Goal: Task Accomplishment & Management: Complete application form

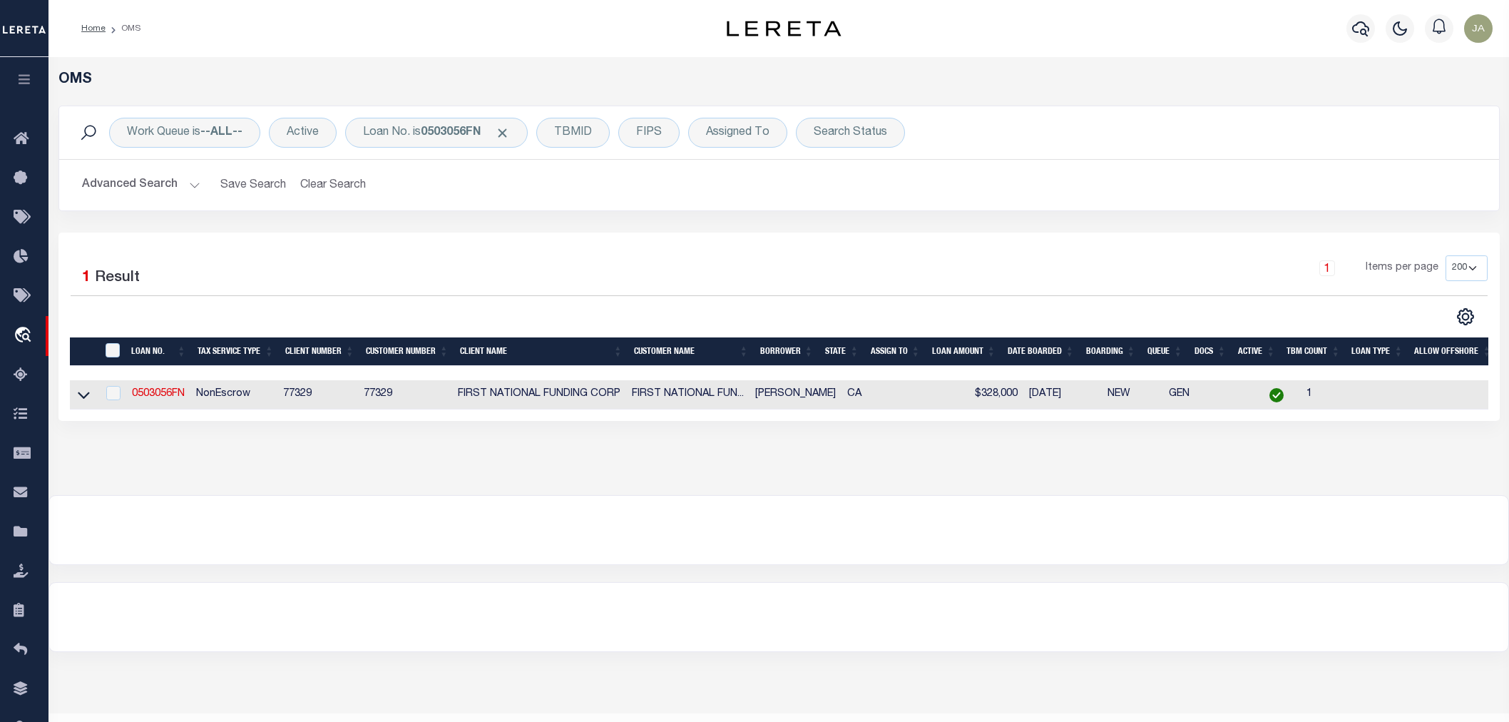
select select "200"
click at [17, 76] on icon "button" at bounding box center [24, 79] width 16 height 13
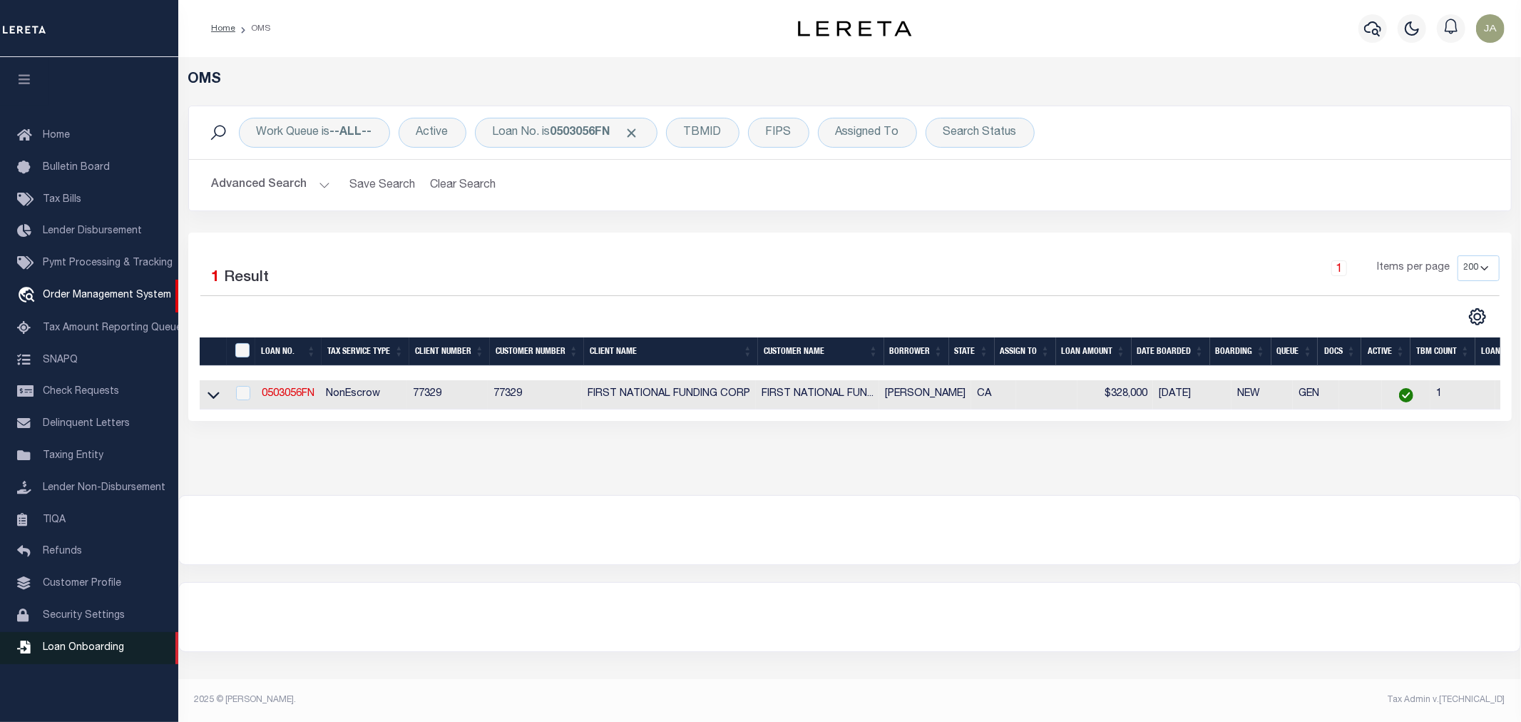
click at [101, 653] on span "Loan Onboarding" at bounding box center [83, 648] width 81 height 10
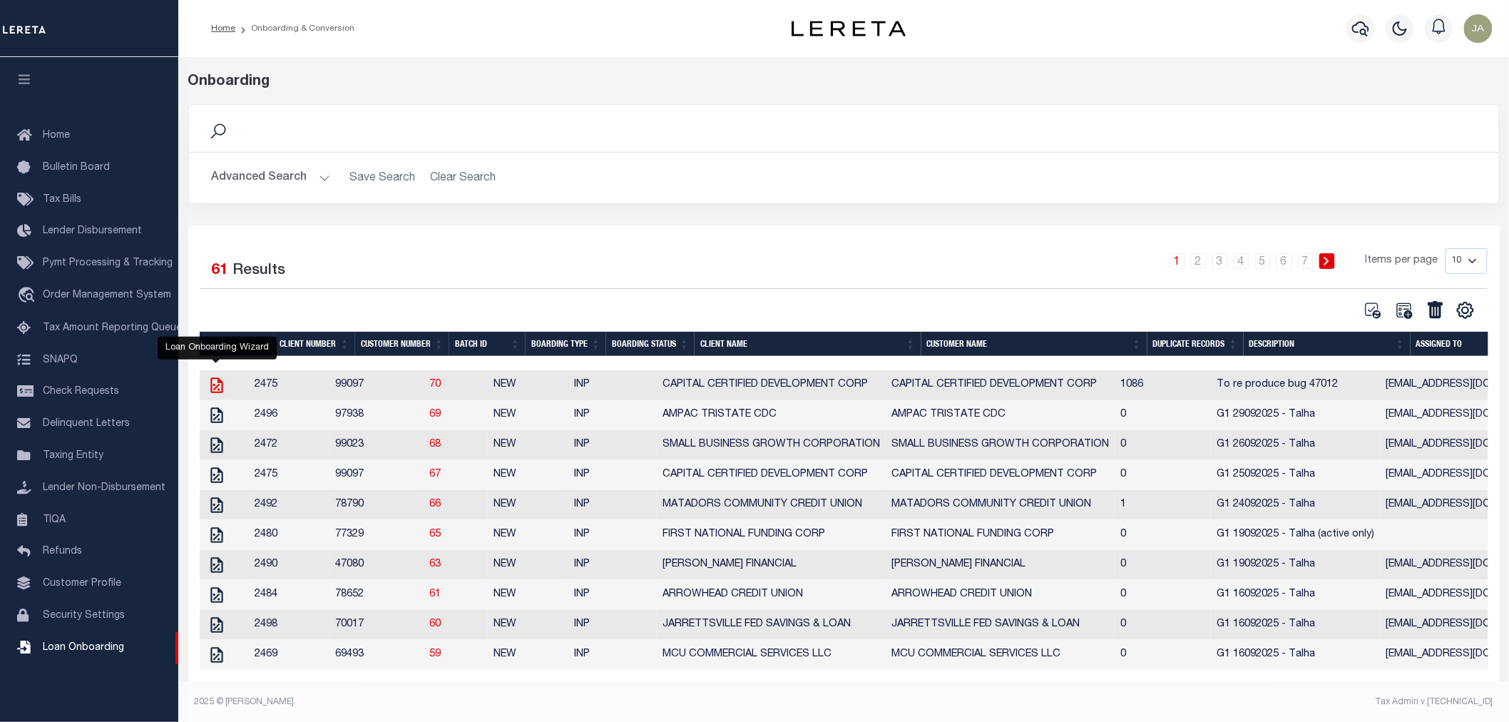
click at [220, 391] on icon "" at bounding box center [217, 385] width 19 height 19
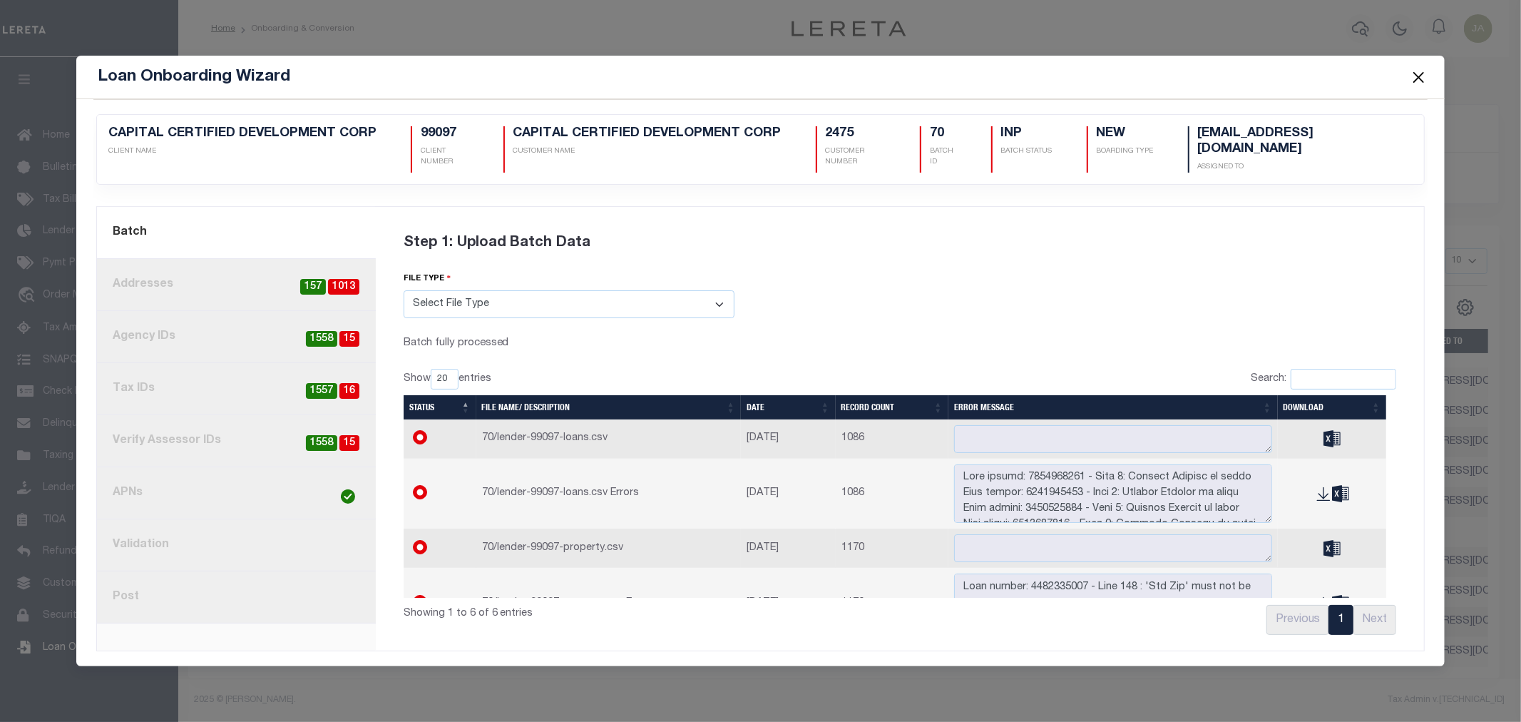
click at [254, 244] on link "current step: 1. Batch" at bounding box center [236, 233] width 279 height 52
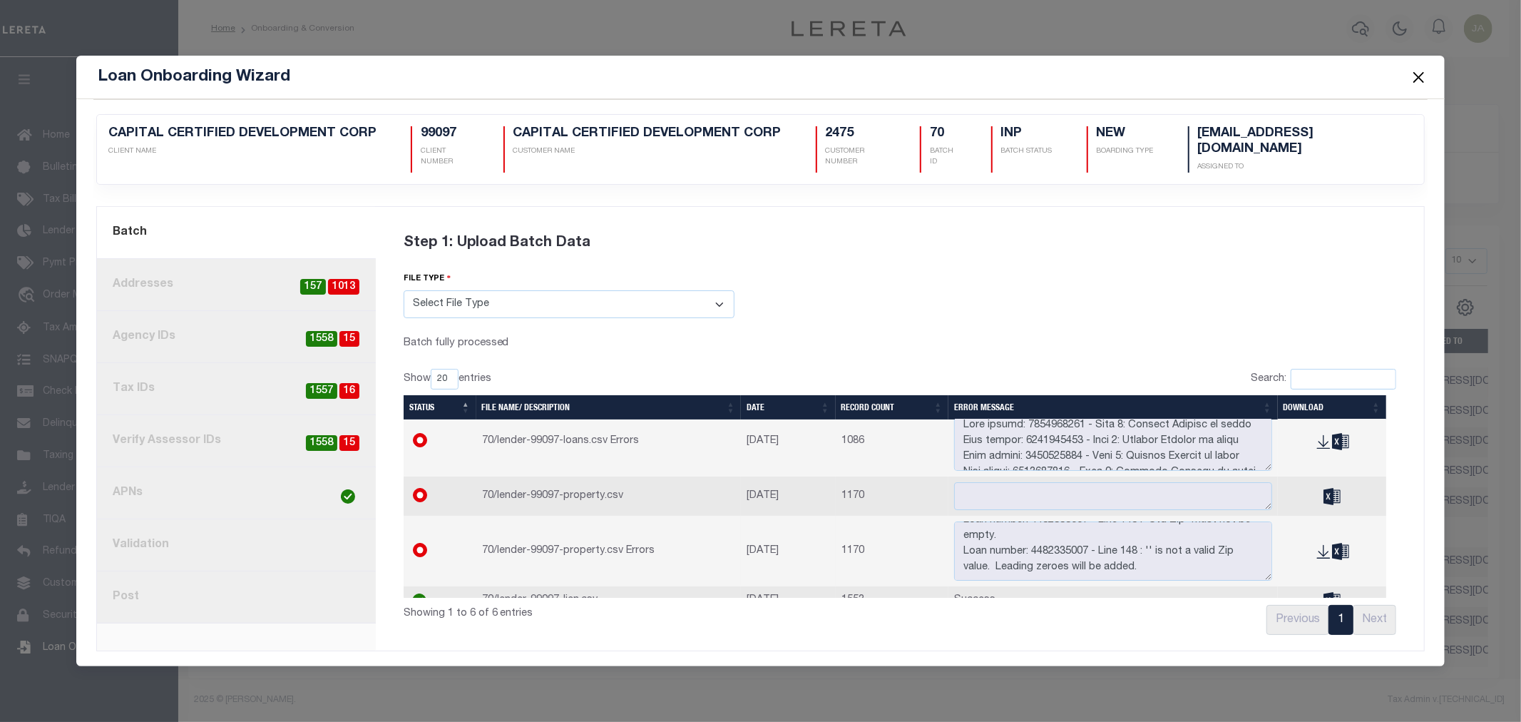
scroll to position [101, 0]
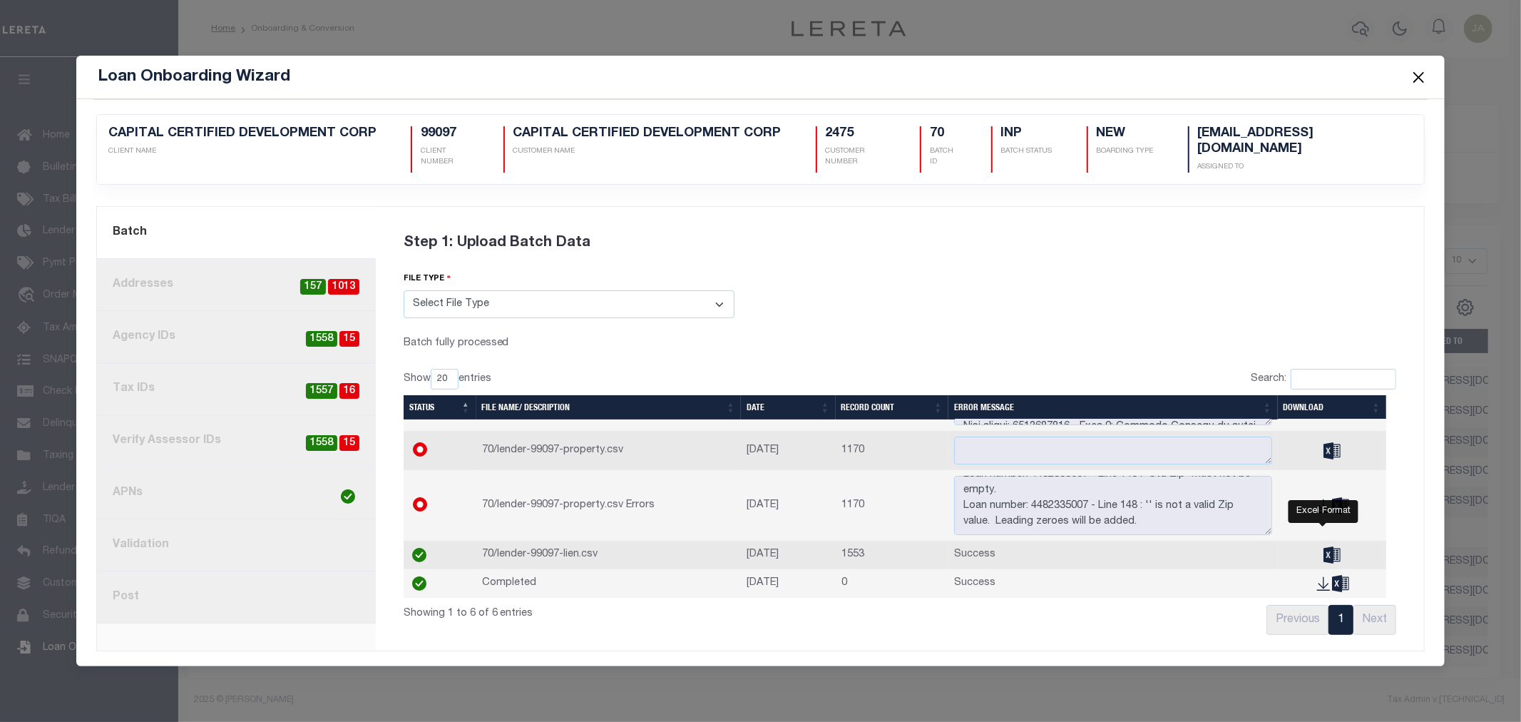
click at [1324, 546] on icon at bounding box center [1332, 554] width 17 height 16
click at [407, 215] on div "Step 1: Upload Batch Data" at bounding box center [901, 243] width 994 height 56
click at [1416, 72] on button "Close" at bounding box center [1418, 77] width 19 height 19
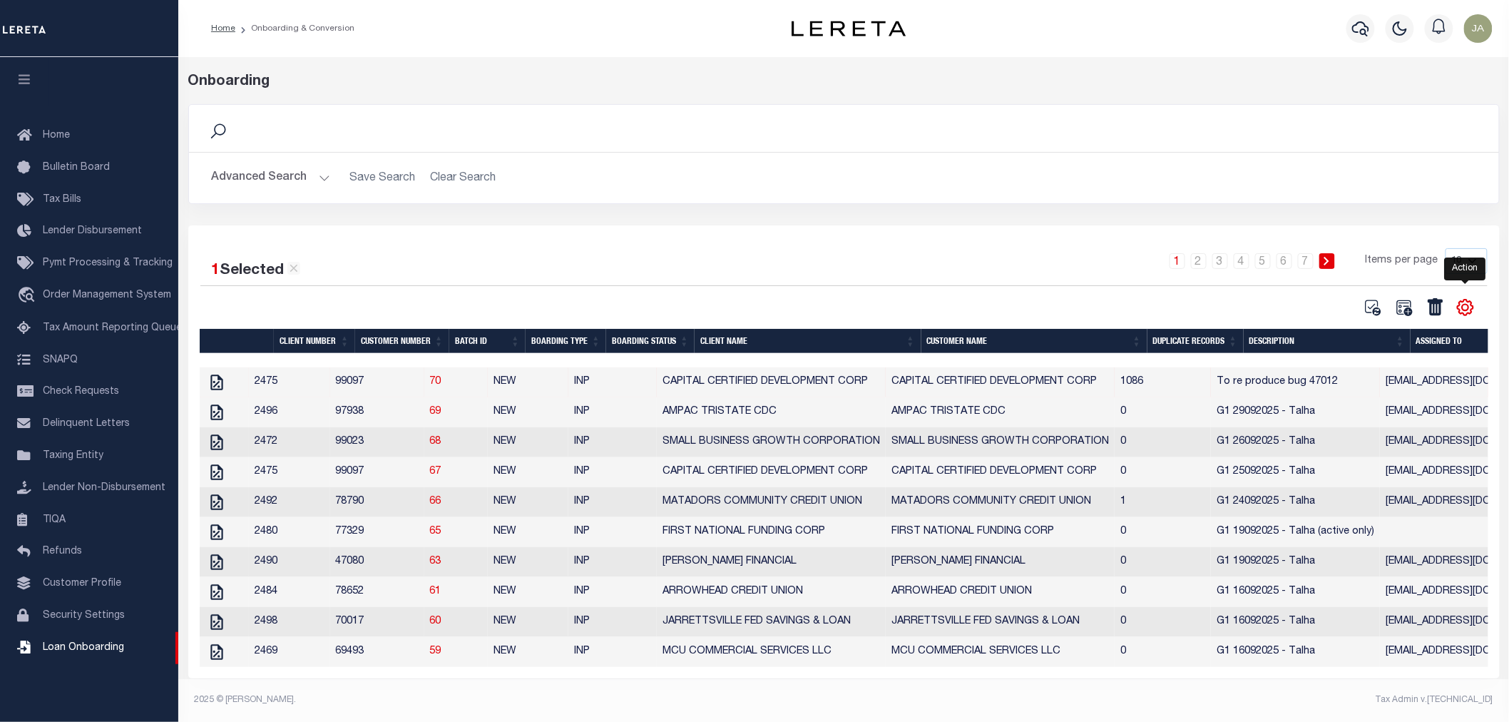
click at [1466, 311] on icon "" at bounding box center [1465, 308] width 6 height 6
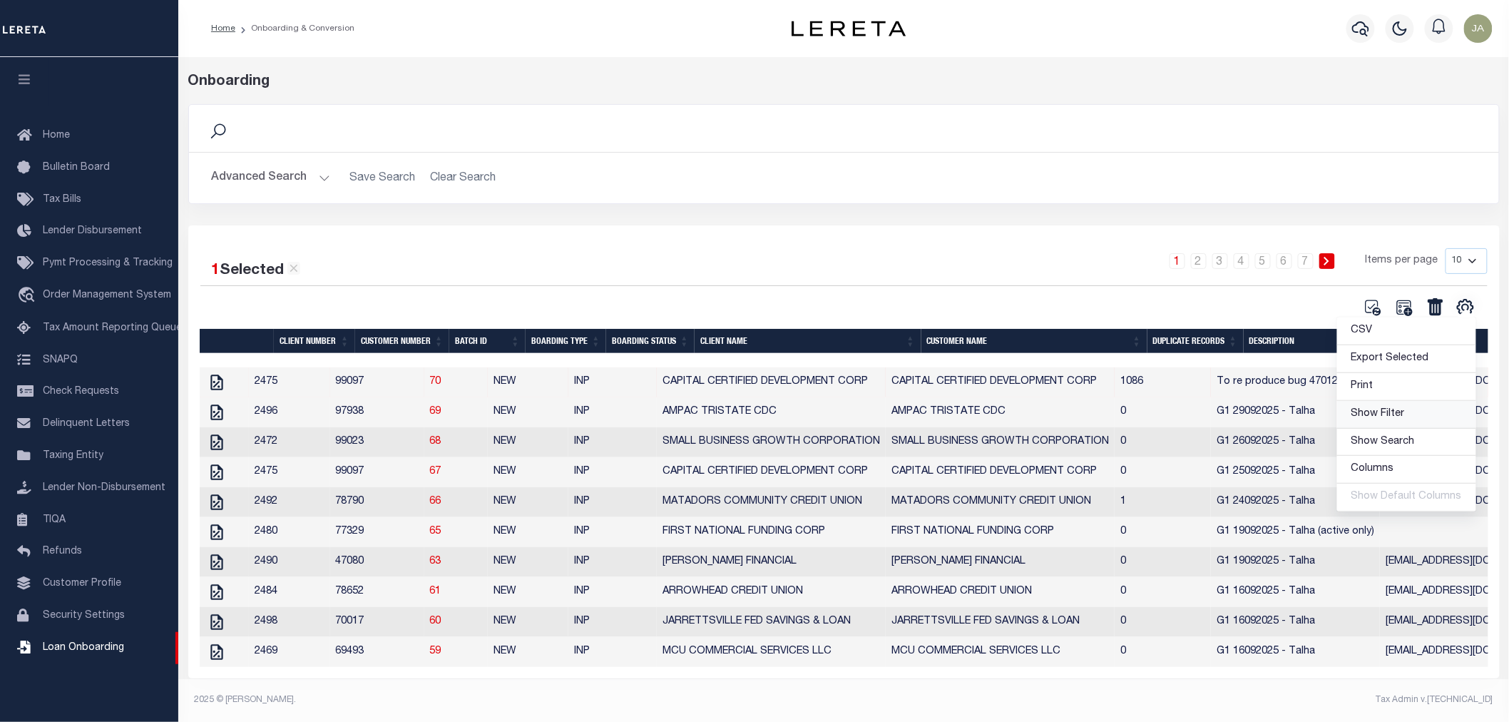
click at [1366, 414] on span "Show Filter" at bounding box center [1378, 414] width 53 height 10
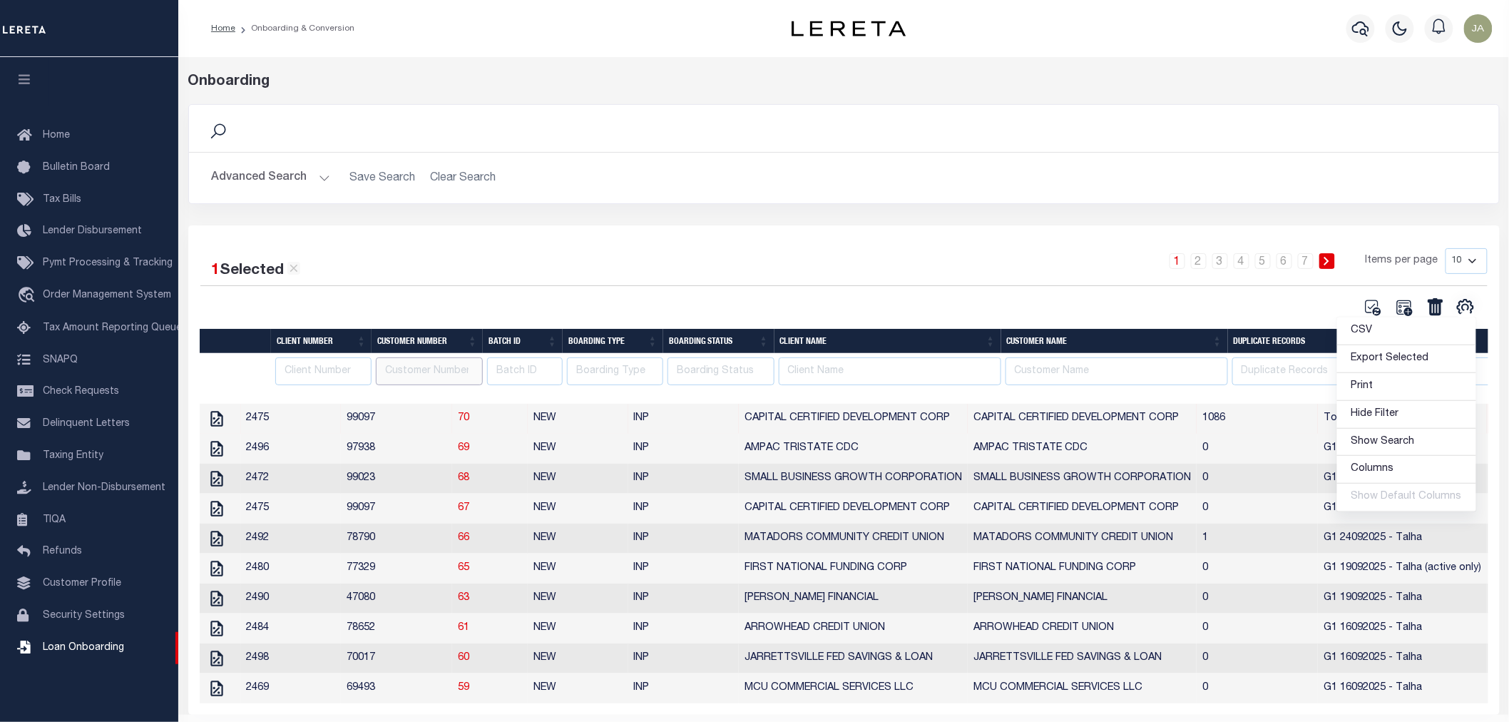
click at [451, 359] on input "number" at bounding box center [429, 371] width 107 height 28
type input "78790"
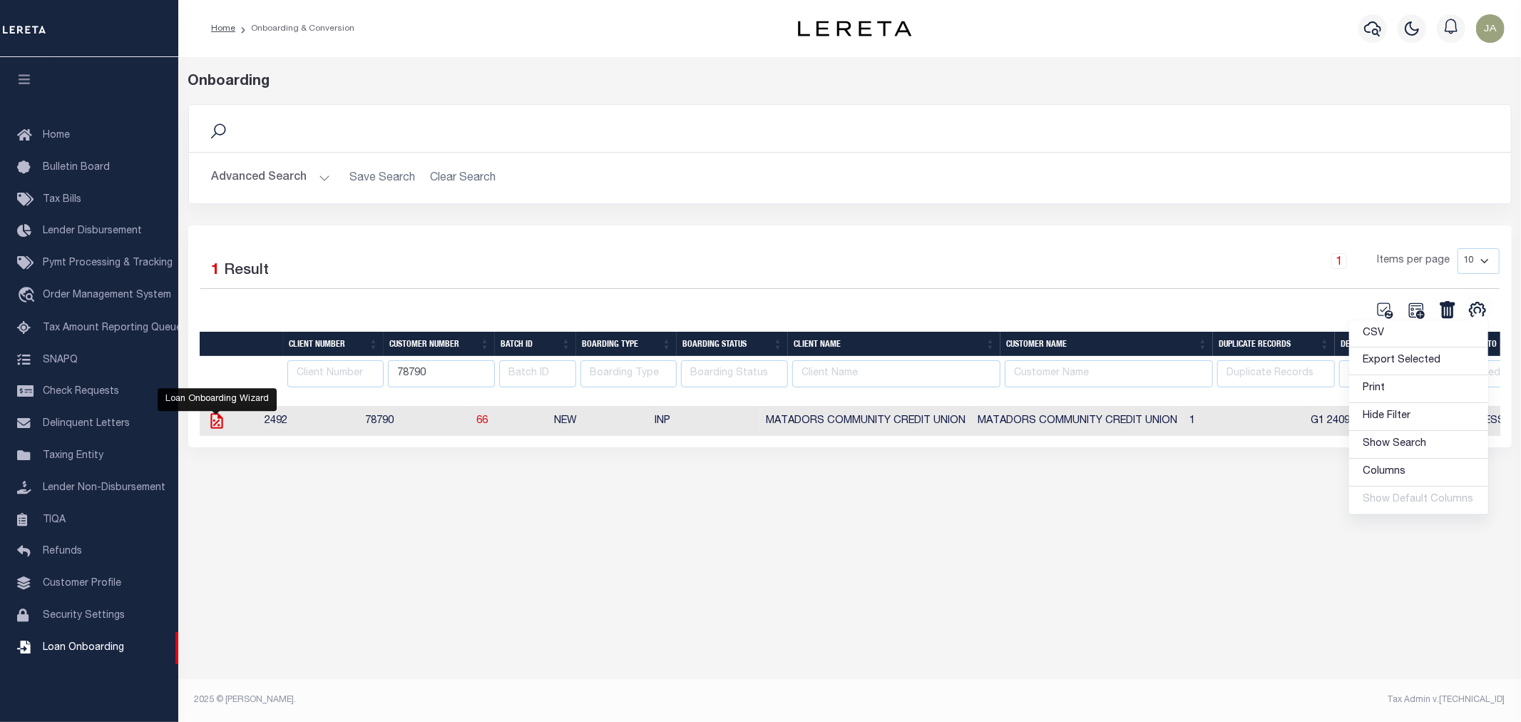
click at [212, 426] on icon at bounding box center [217, 421] width 19 height 19
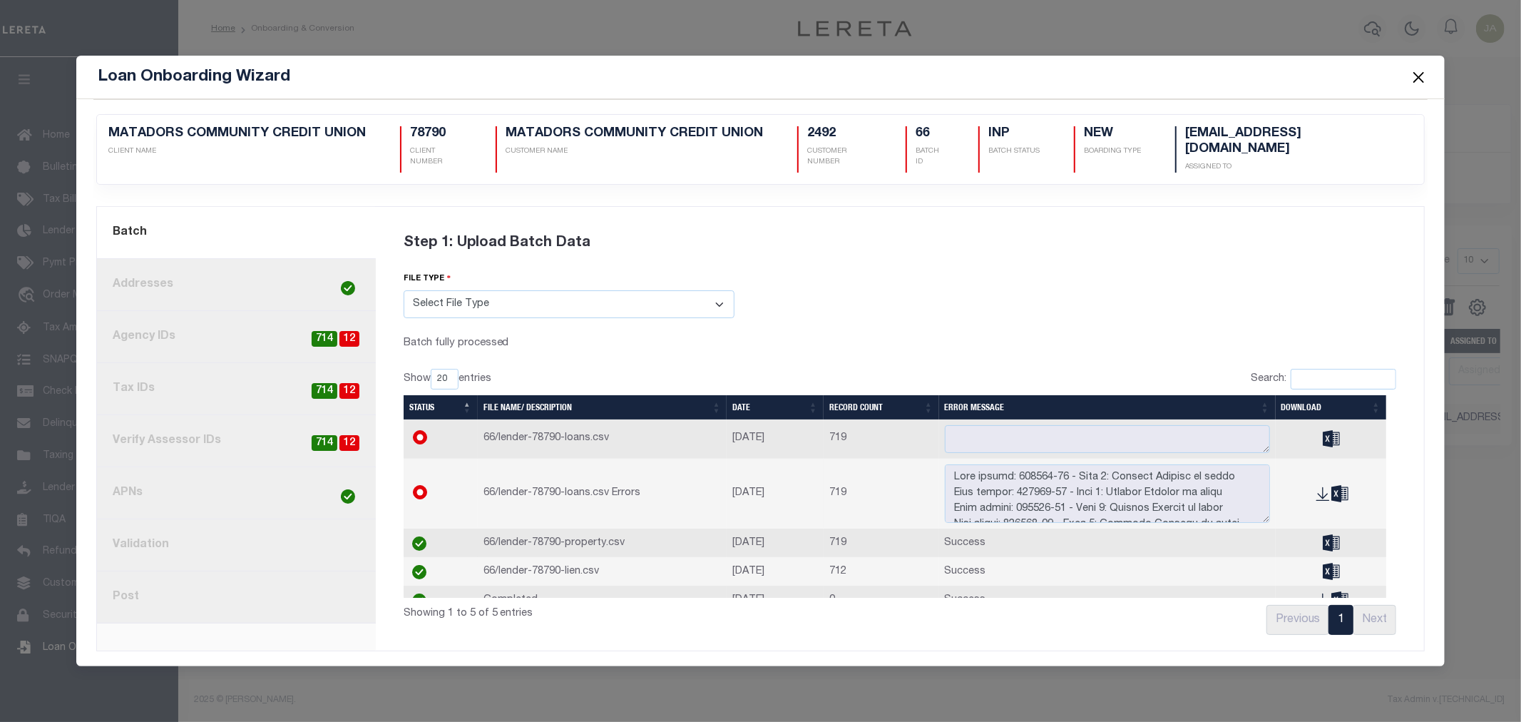
click at [359, 479] on link "6. APNs" at bounding box center [236, 493] width 279 height 52
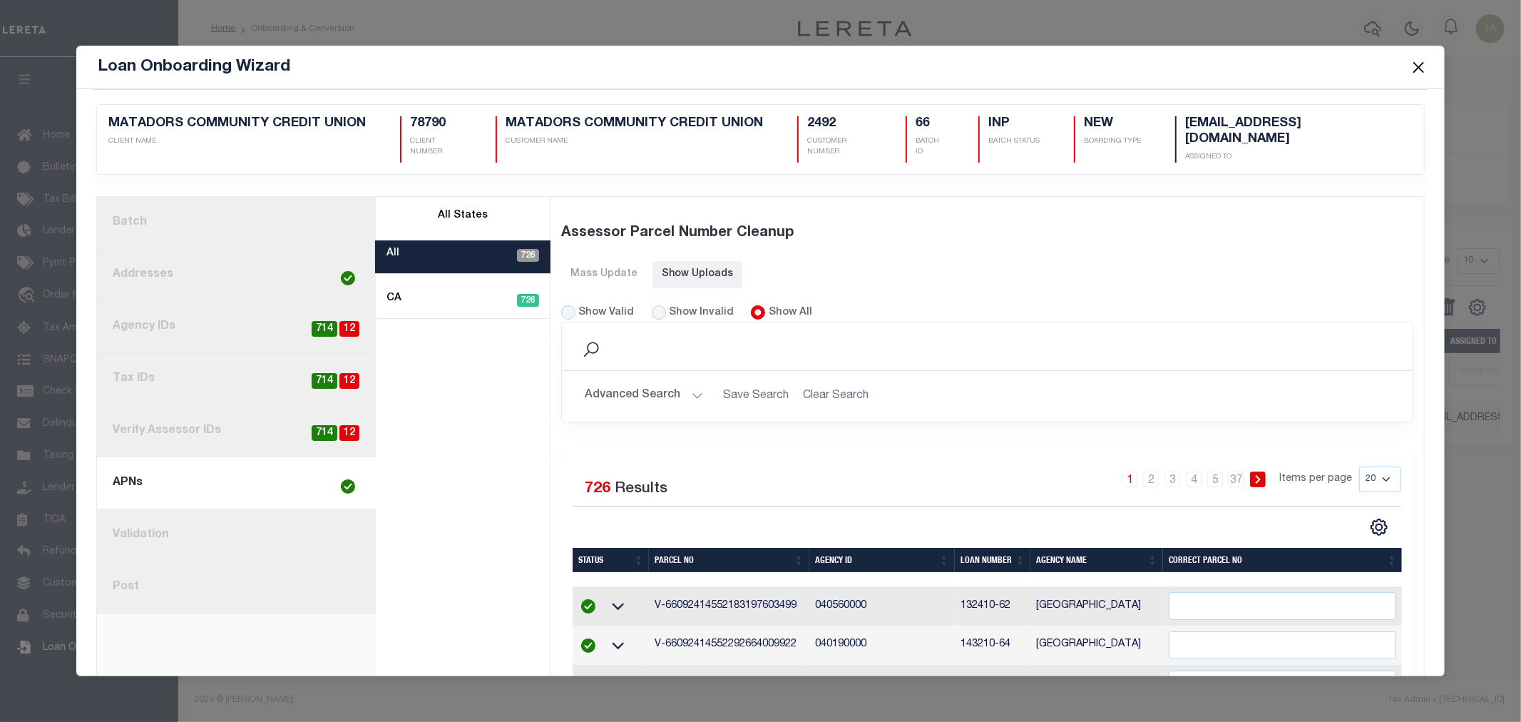
drag, startPoint x: 250, startPoint y: 168, endPoint x: 241, endPoint y: 188, distance: 22.0
click at [247, 176] on div "2492 MATADORS COMMUNITY CREDIT UNION CLIENT NAME 78790 CLIENT NUMBER CUSTOMER N…" at bounding box center [761, 144] width 1351 height 103
click at [262, 200] on link "1. Batch" at bounding box center [236, 223] width 279 height 52
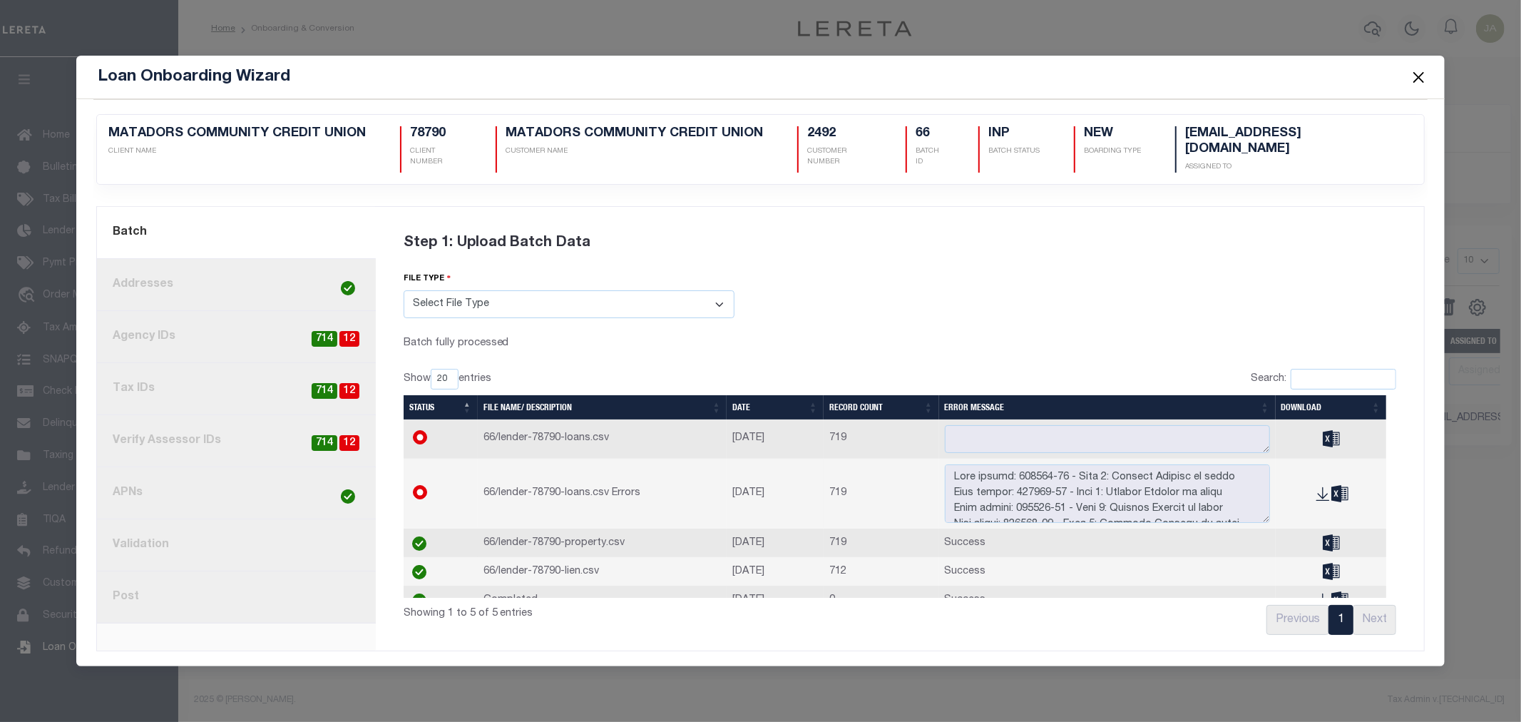
click at [357, 332] on span "12" at bounding box center [349, 339] width 20 height 16
radio input "true"
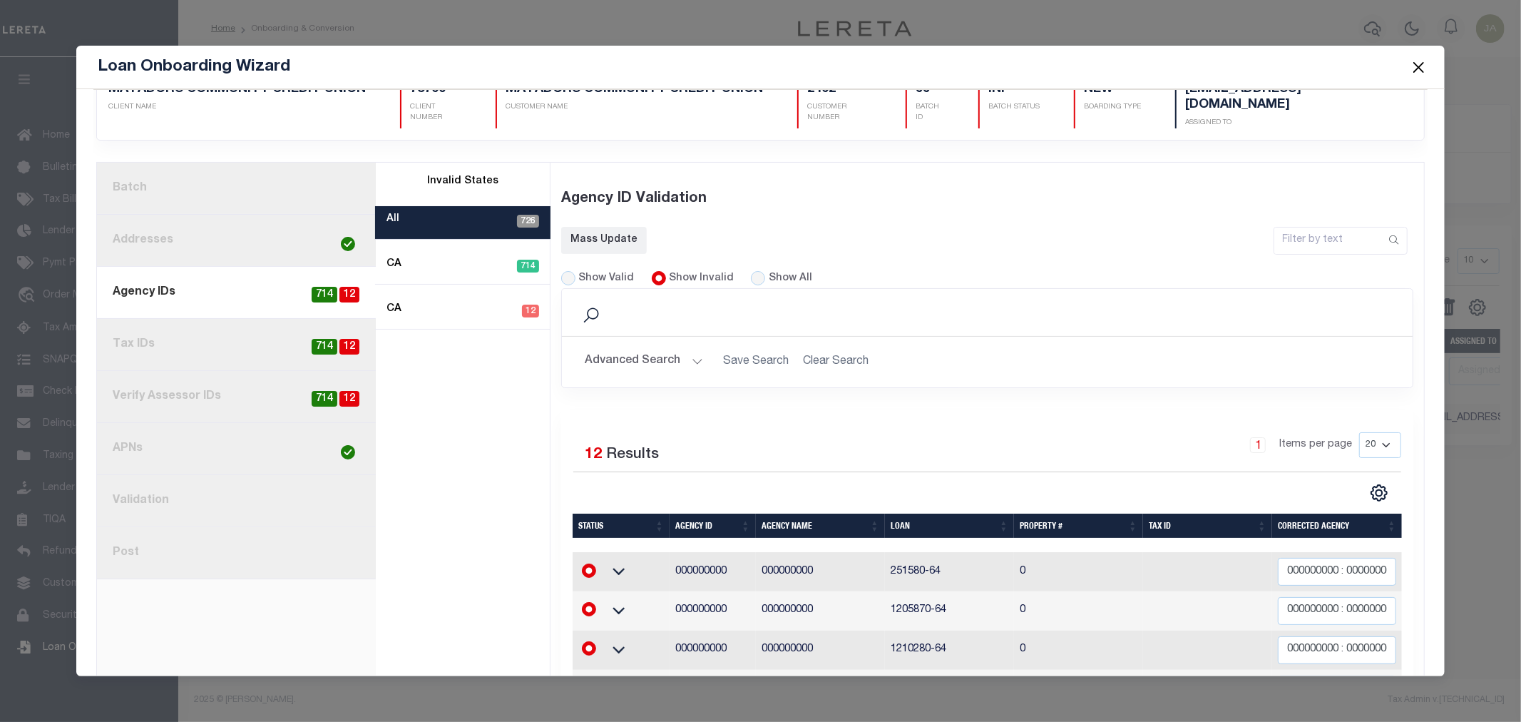
scroll to position [0, 0]
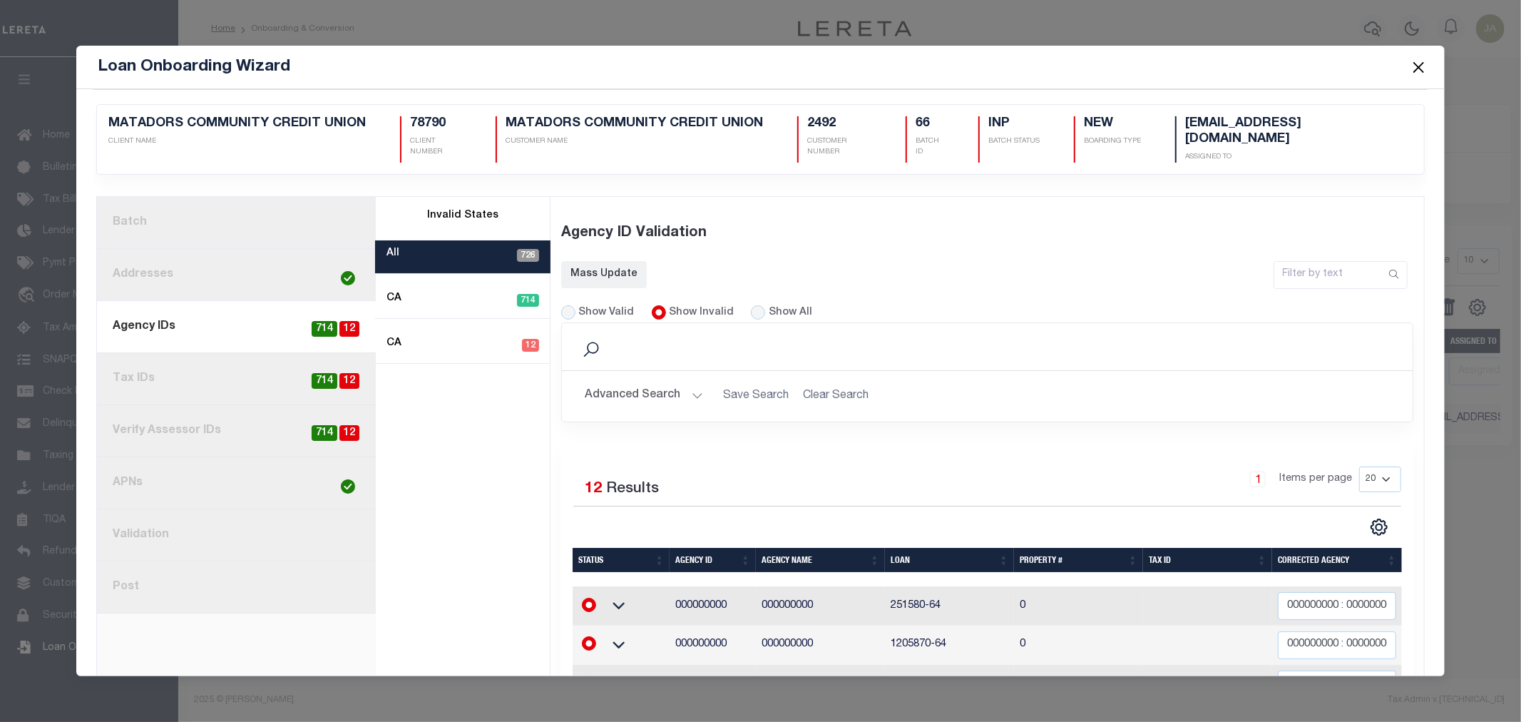
click at [1331, 382] on h2 "Advanced Search Save Search Clear Search" at bounding box center [987, 396] width 829 height 28
click at [347, 321] on span "12" at bounding box center [349, 329] width 20 height 16
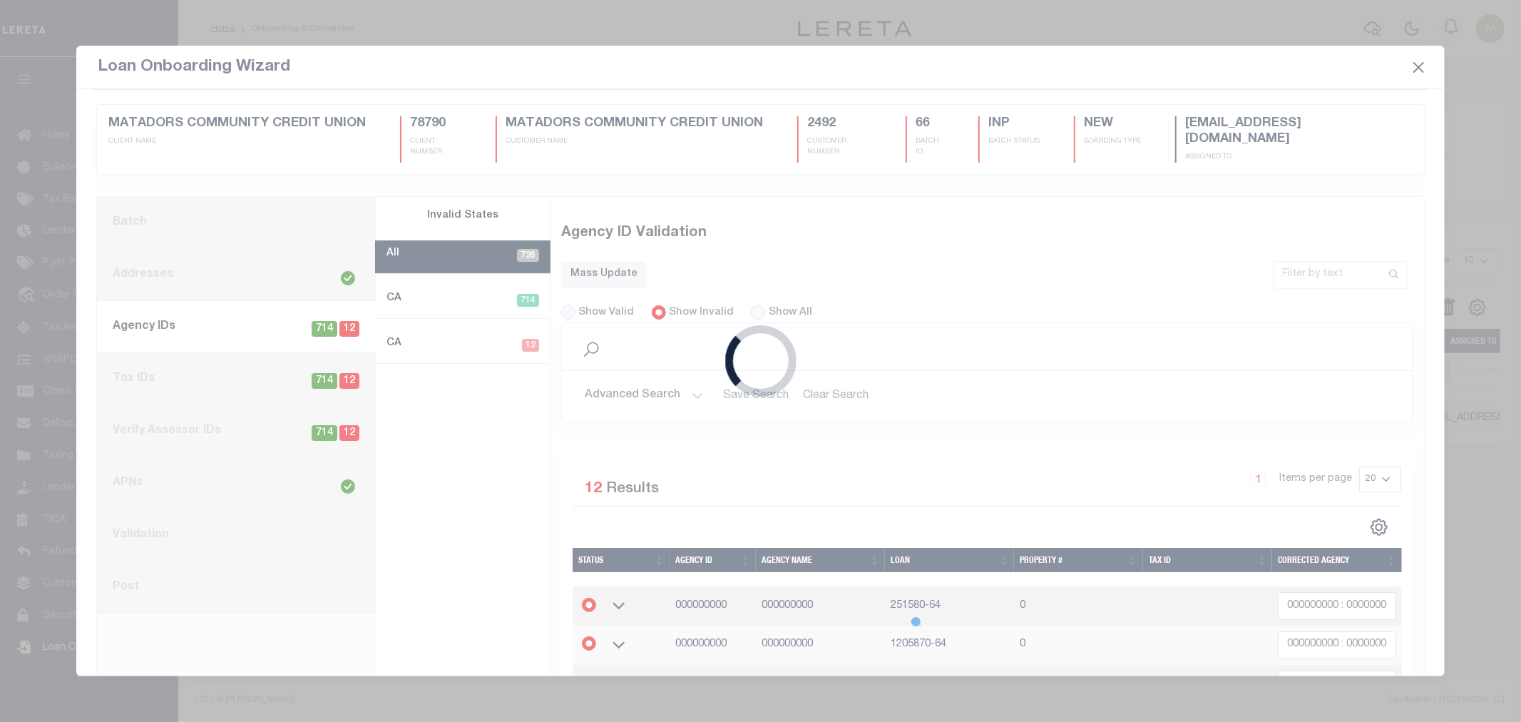
click at [347, 321] on div "Loading..." at bounding box center [760, 361] width 1521 height 722
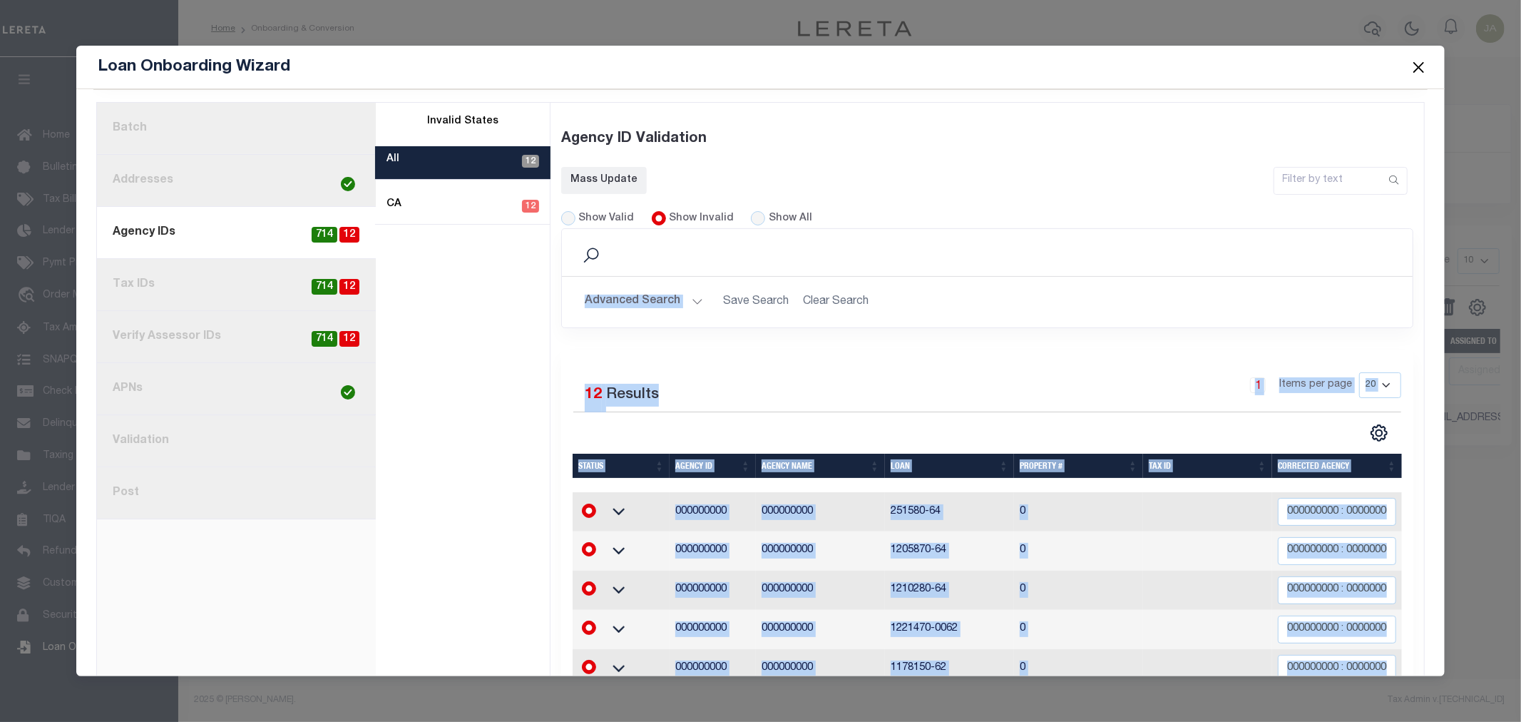
scroll to position [317, 0]
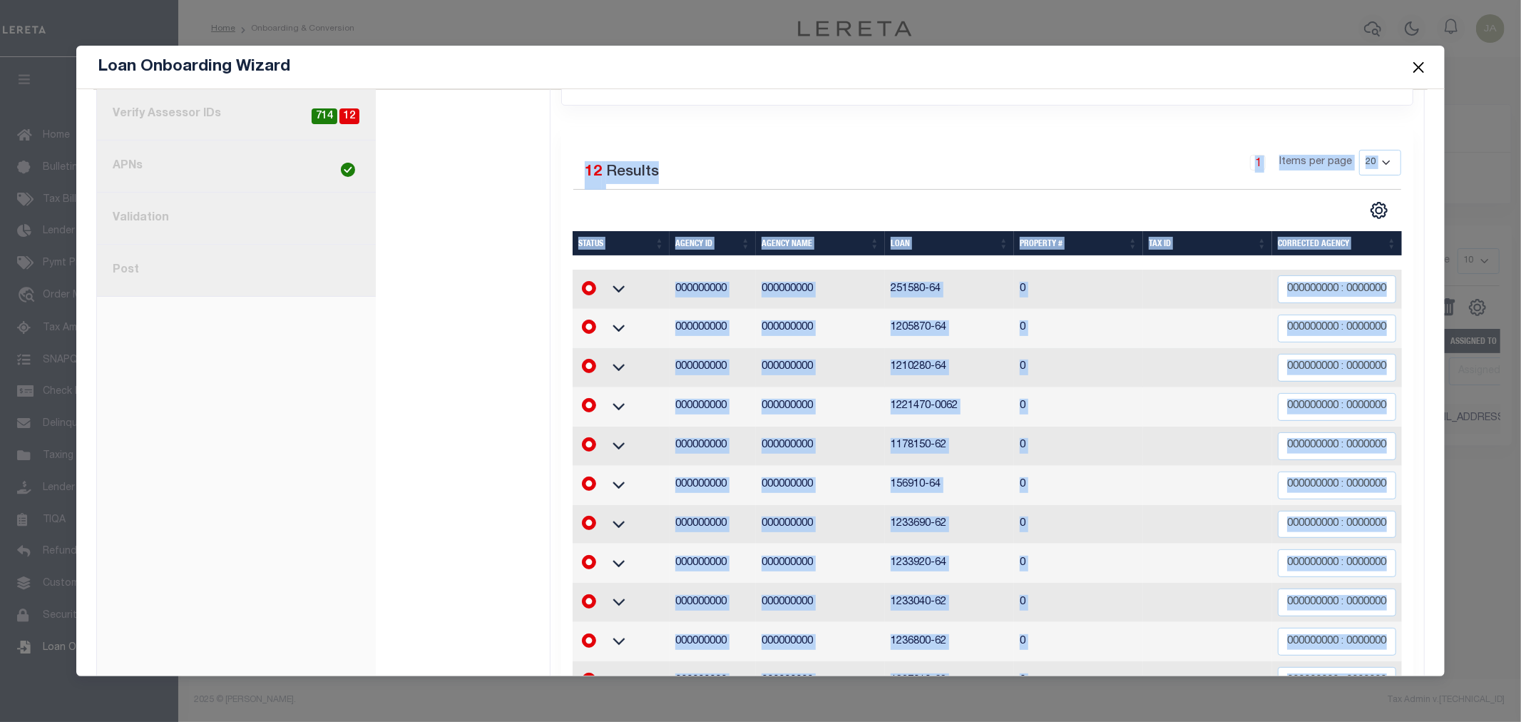
click at [1098, 371] on td "0" at bounding box center [1078, 367] width 129 height 39
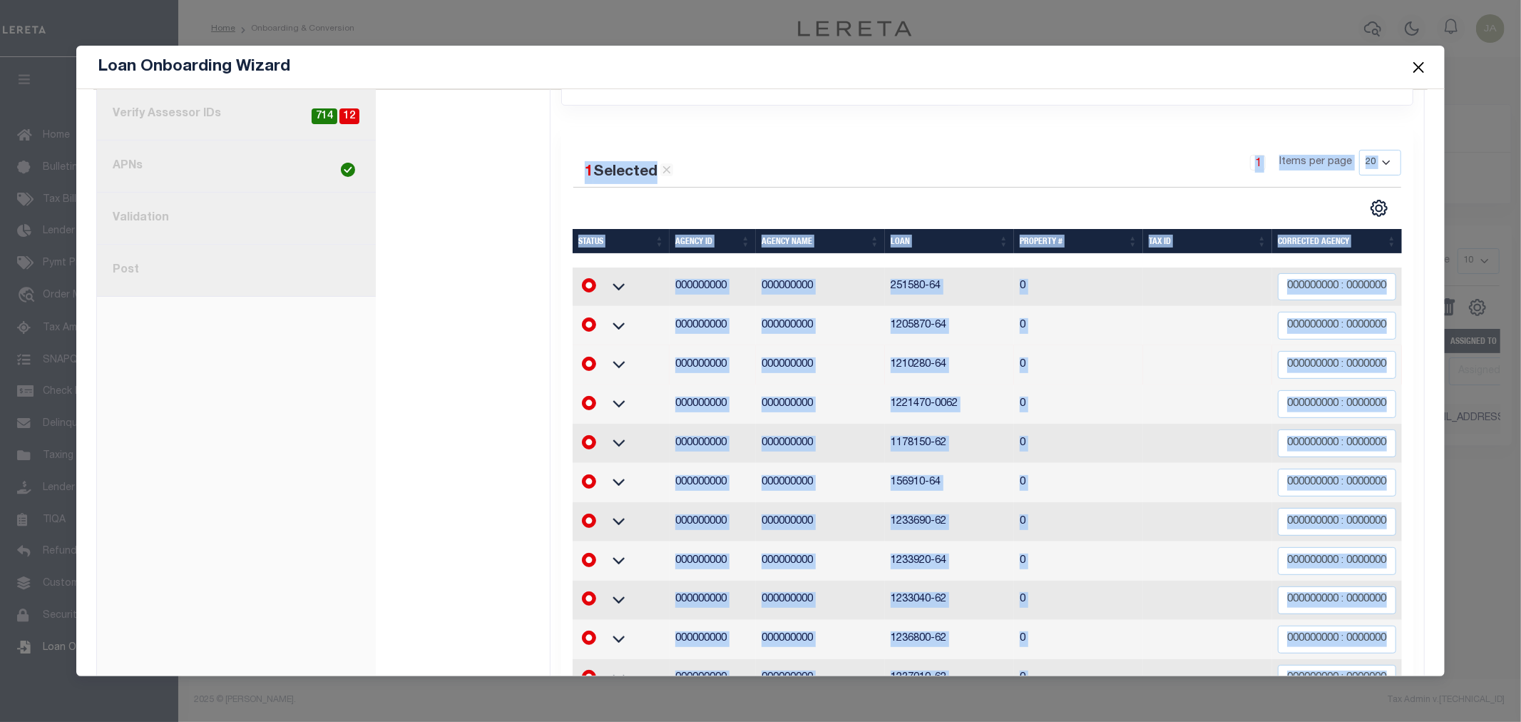
click at [799, 127] on div "1 Selected 12 Results 1 Items per page 20 40 60 100 200" at bounding box center [987, 438] width 853 height 622
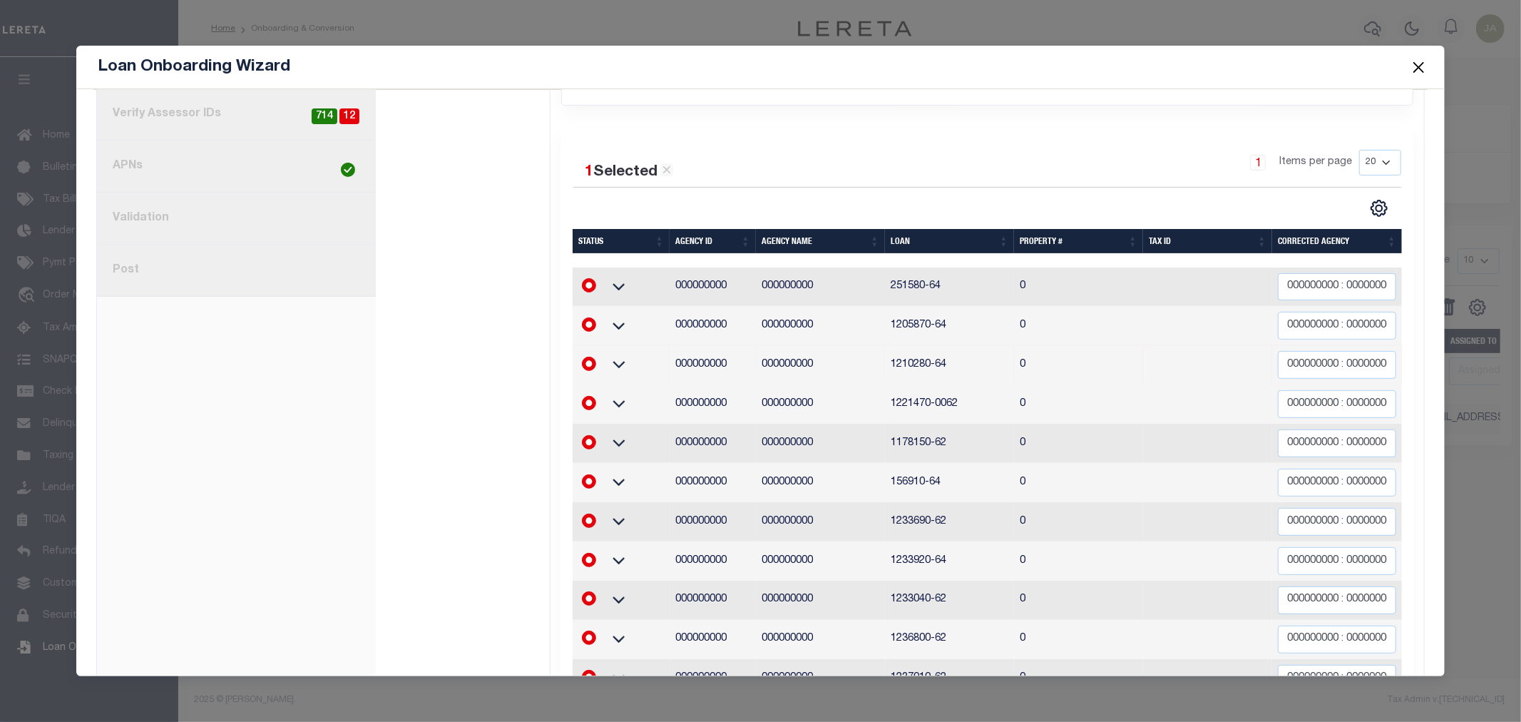
click at [900, 287] on td "251580-64" at bounding box center [949, 286] width 129 height 39
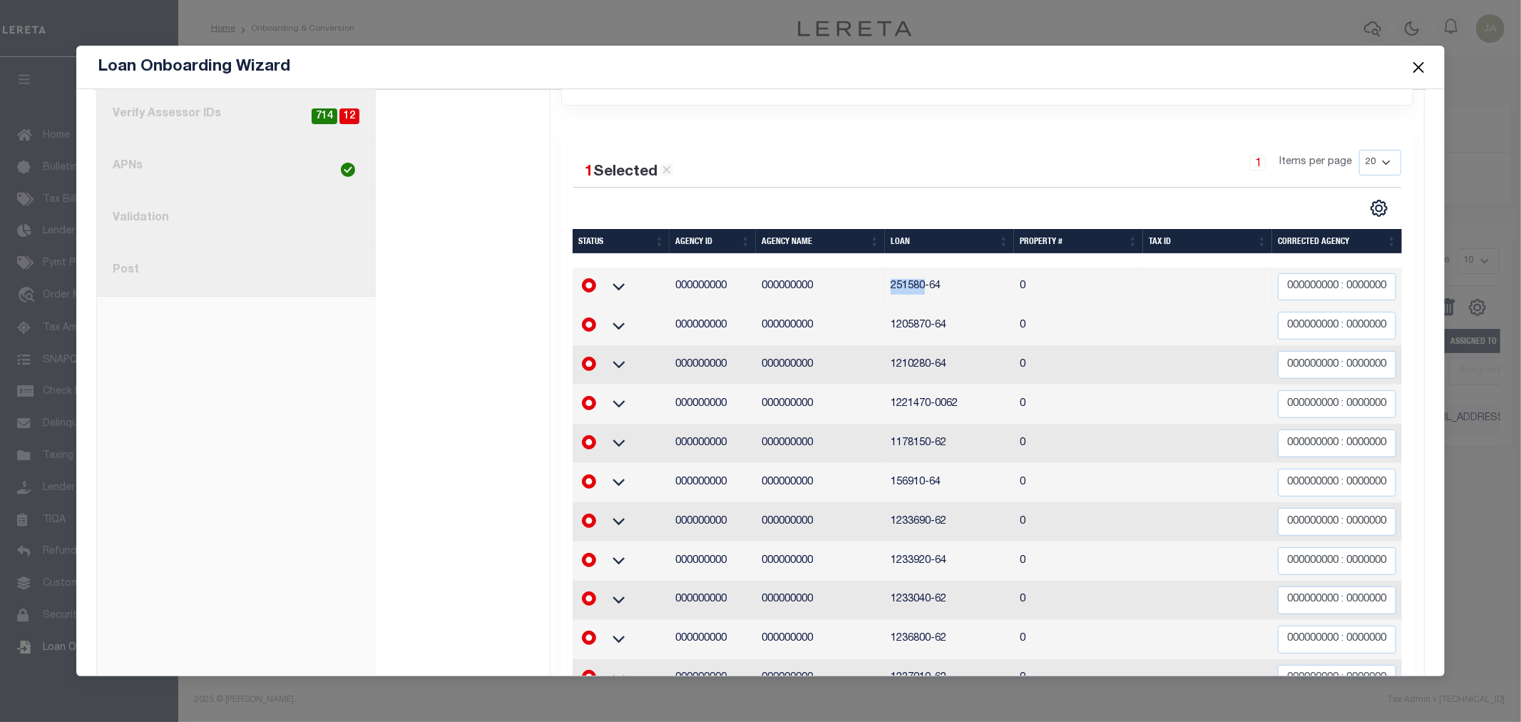
click at [900, 287] on td "251580-64" at bounding box center [949, 286] width 129 height 39
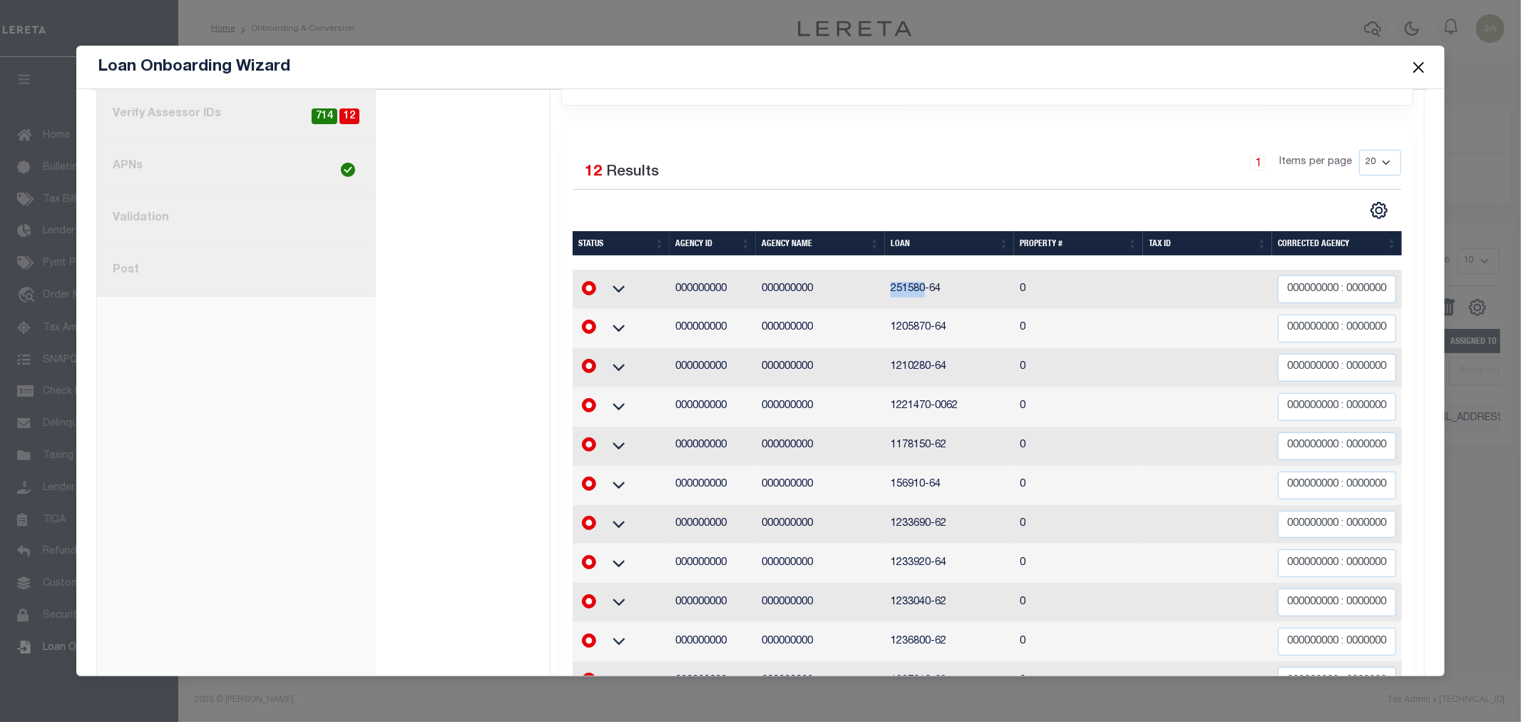
click at [896, 287] on td "251580-64" at bounding box center [949, 289] width 129 height 39
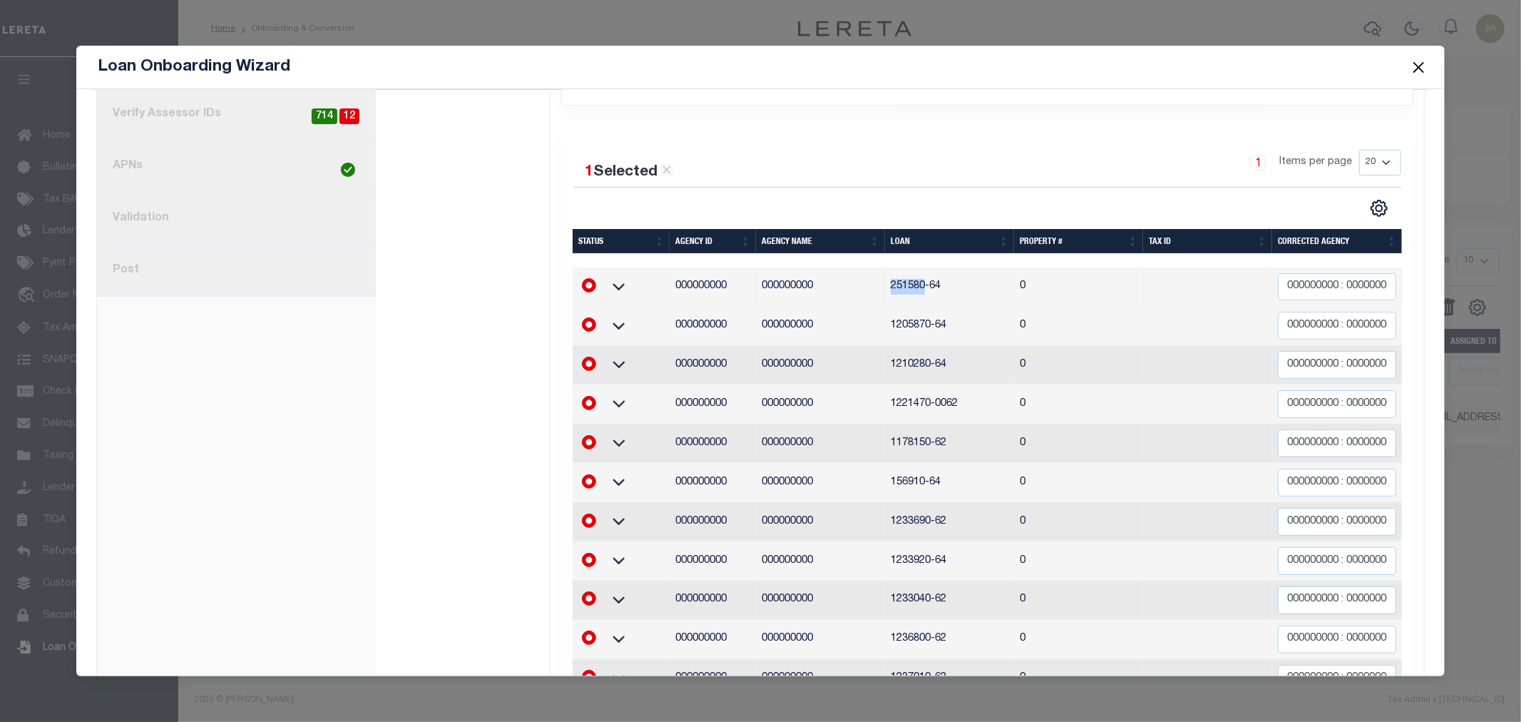
click at [896, 287] on td "251580-64" at bounding box center [949, 286] width 129 height 39
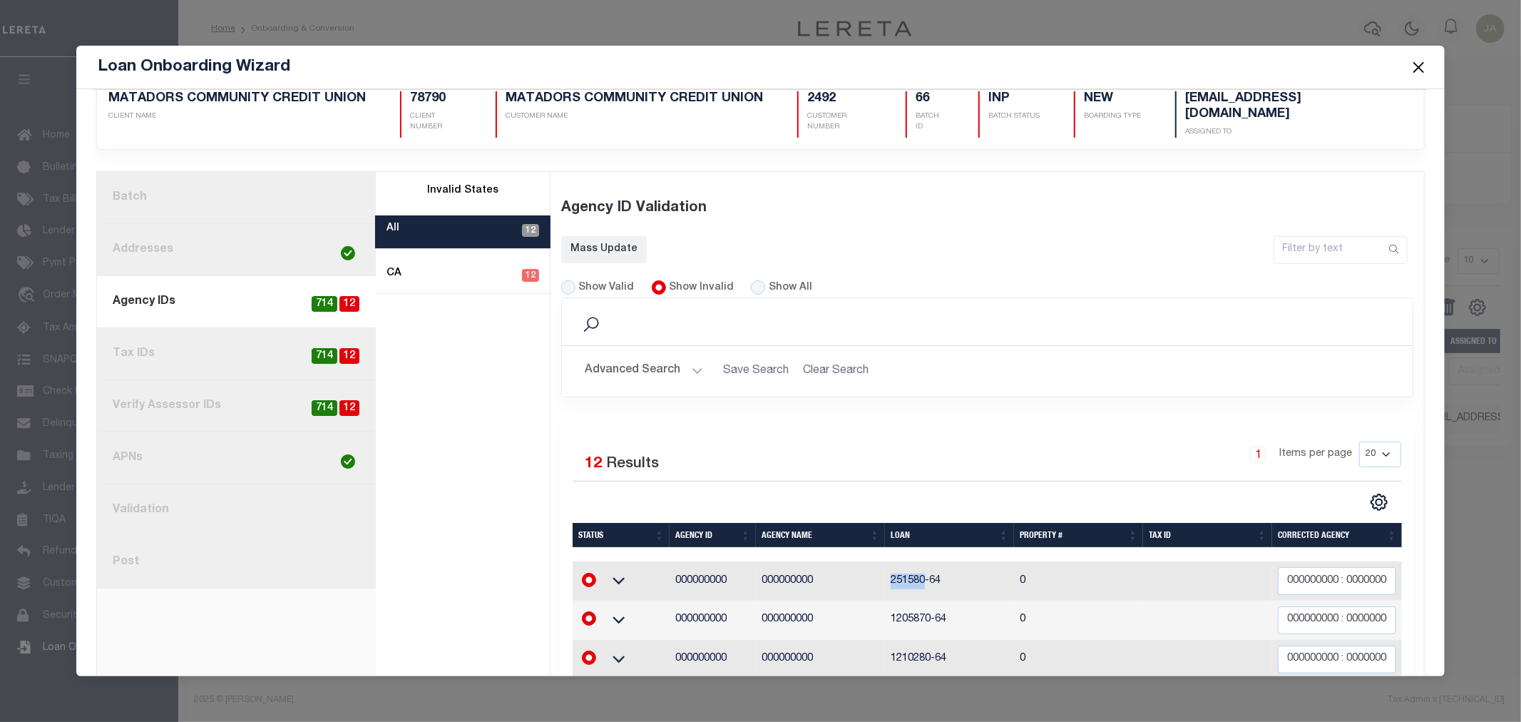
scroll to position [0, 0]
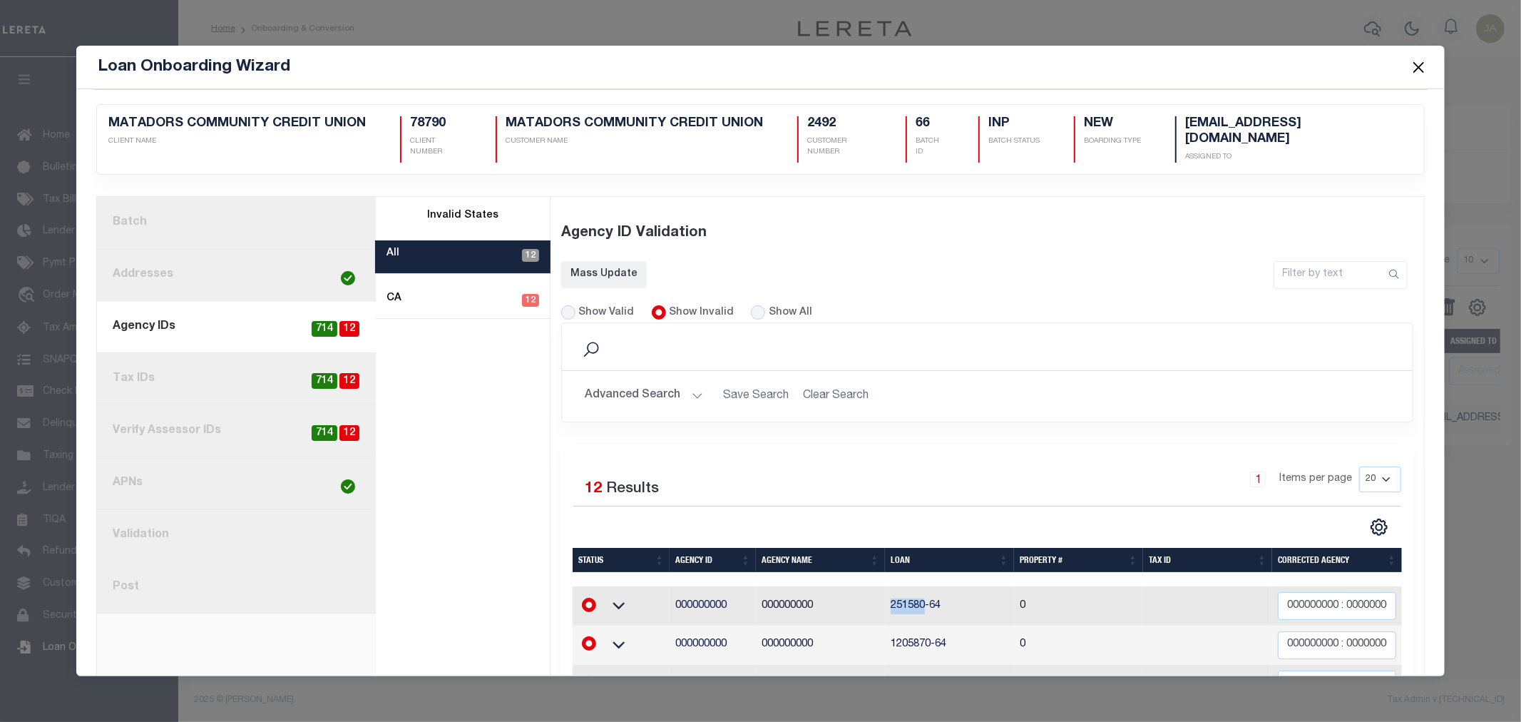
click at [352, 322] on span "12" at bounding box center [349, 329] width 20 height 16
radio input "false"
drag, startPoint x: 885, startPoint y: 602, endPoint x: 936, endPoint y: 602, distance: 51.4
click at [936, 602] on td "251580-64" at bounding box center [949, 605] width 129 height 39
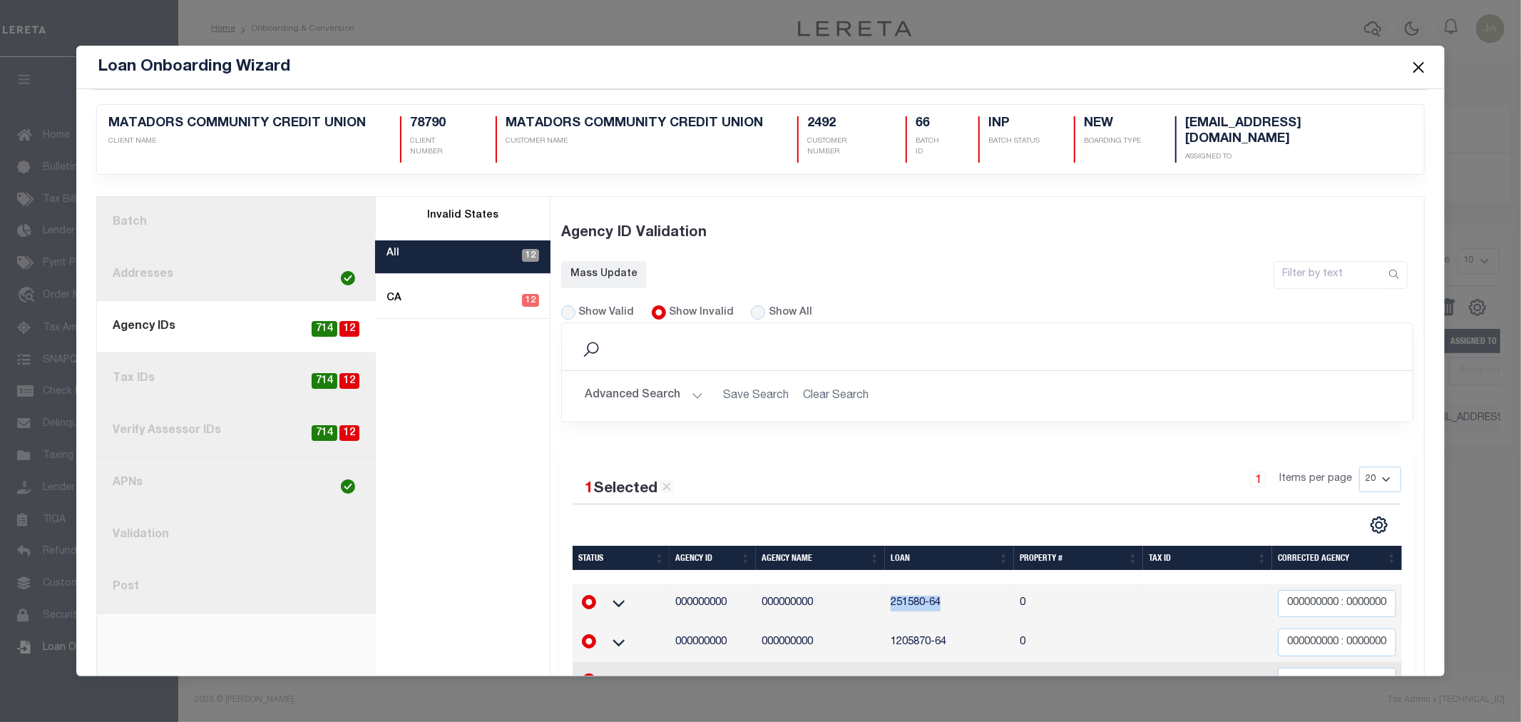
copy td "251580-64"
click at [235, 197] on link "1. Batch" at bounding box center [236, 223] width 279 height 52
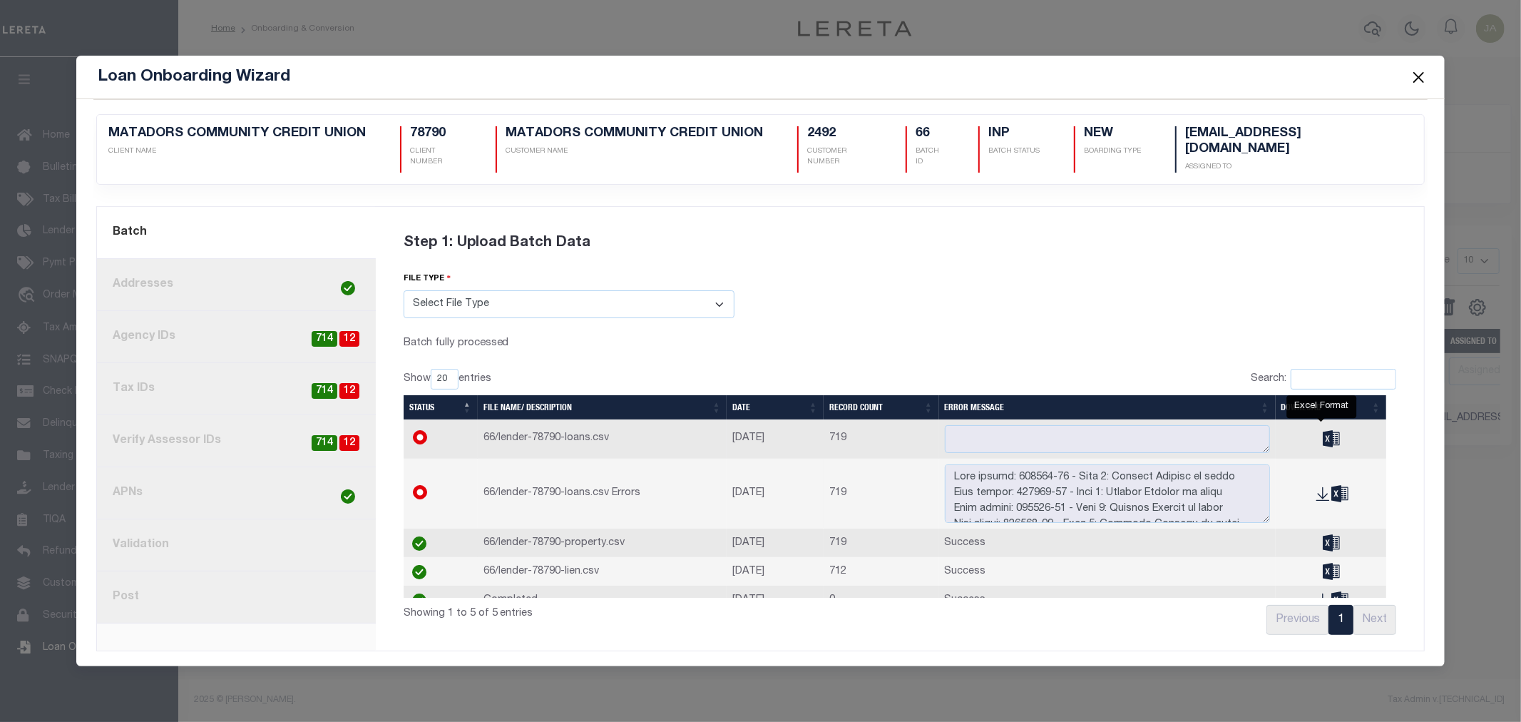
click at [1323, 431] on icon "" at bounding box center [1331, 439] width 17 height 16
